Goal: Check status: Check status

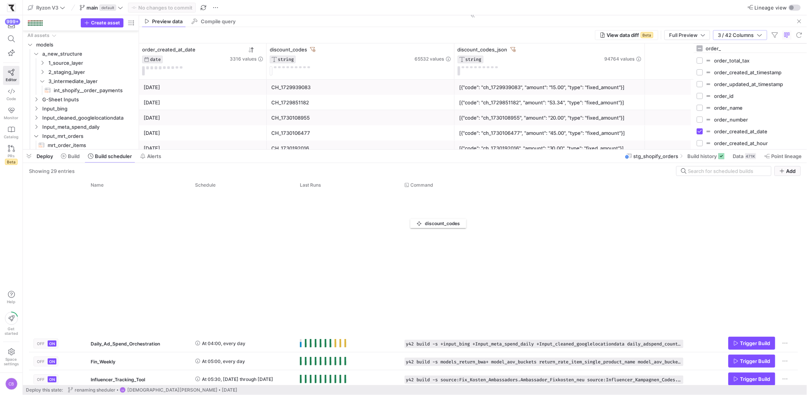
scroll to position [325, 0]
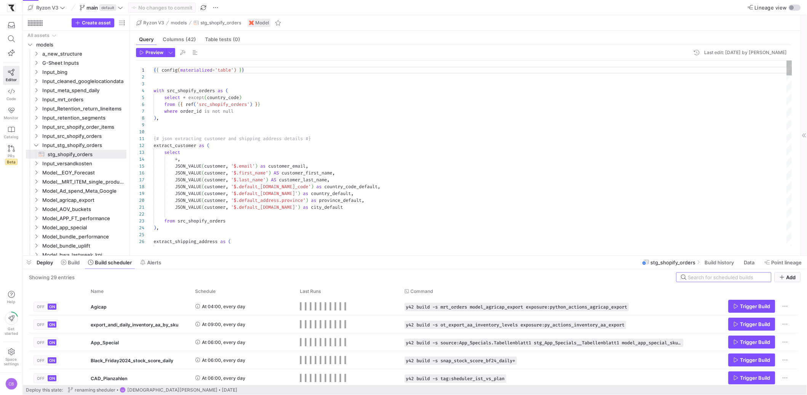
scroll to position [69, 0]
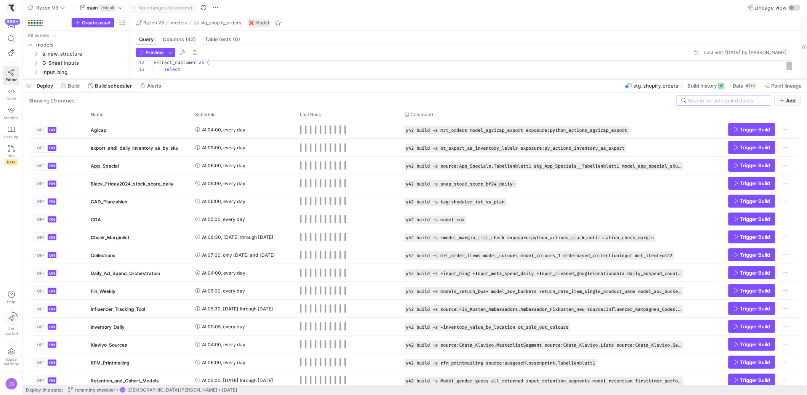
drag, startPoint x: 147, startPoint y: 256, endPoint x: 213, endPoint y: 79, distance: 188.6
click at [213, 79] on div at bounding box center [415, 79] width 784 height 3
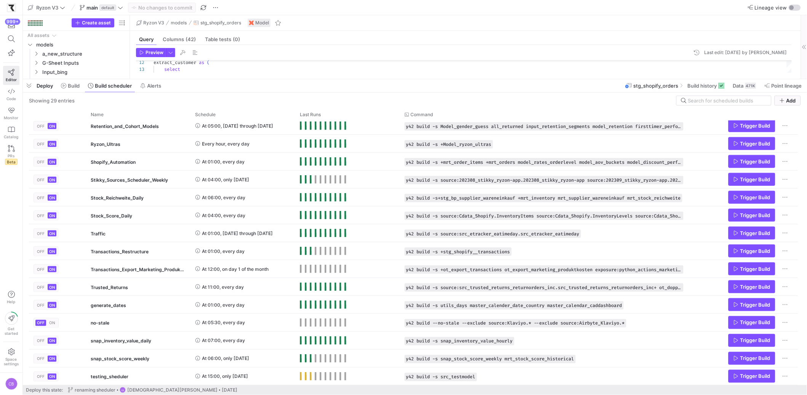
scroll to position [0, 0]
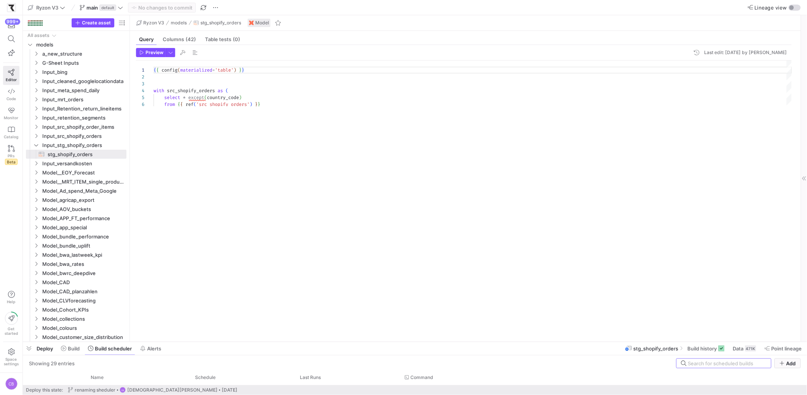
drag, startPoint x: 239, startPoint y: 80, endPoint x: 274, endPoint y: 320, distance: 243.0
click at [279, 341] on div at bounding box center [415, 342] width 784 height 3
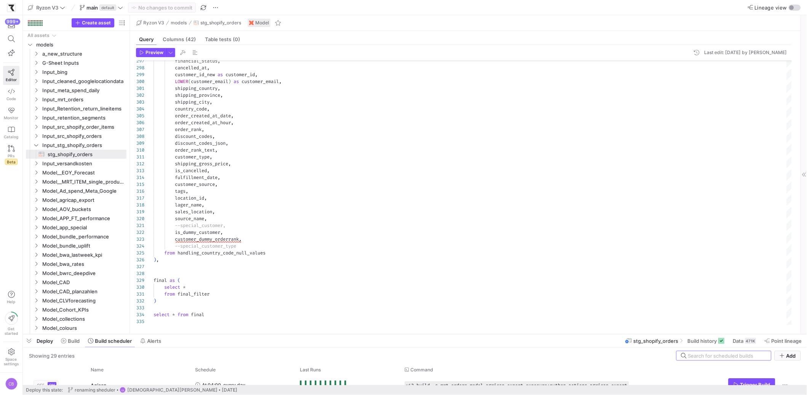
click at [369, 338] on div "Deploy Build Build scheduler Alerts stg_shopify_orders Build history Data 471K …" at bounding box center [415, 341] width 784 height 13
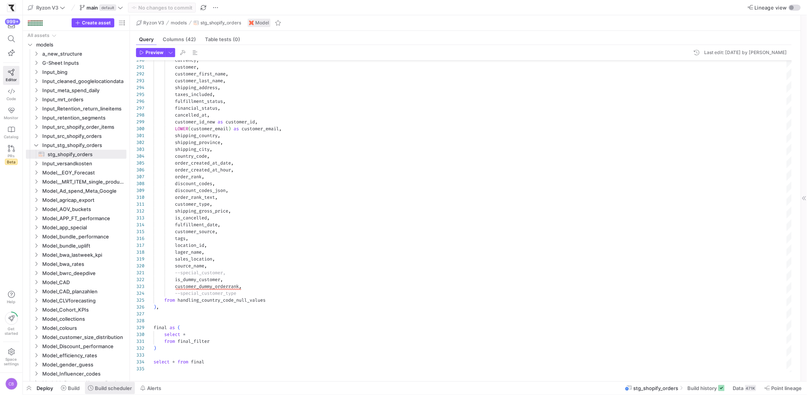
click at [122, 388] on span "Build scheduler" at bounding box center [113, 388] width 37 height 6
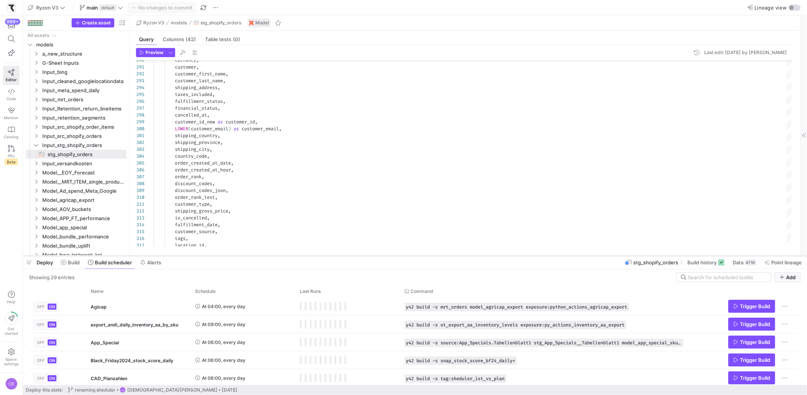
drag, startPoint x: 245, startPoint y: 257, endPoint x: 282, endPoint y: 146, distance: 116.9
click at [282, 255] on div at bounding box center [415, 256] width 784 height 3
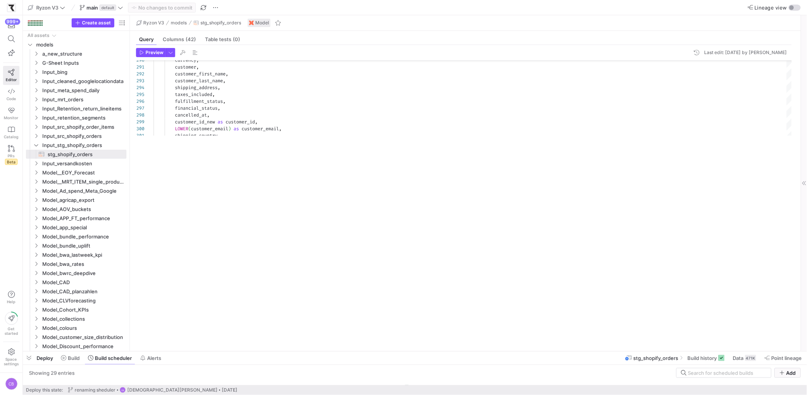
drag, startPoint x: 203, startPoint y: 144, endPoint x: 216, endPoint y: 337, distance: 193.6
click at [219, 350] on div at bounding box center [415, 351] width 784 height 3
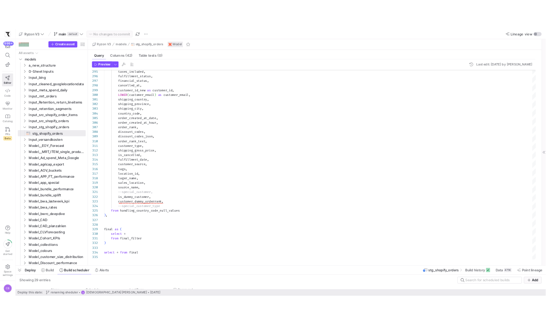
scroll to position [69, 0]
